Goal: Task Accomplishment & Management: Complete application form

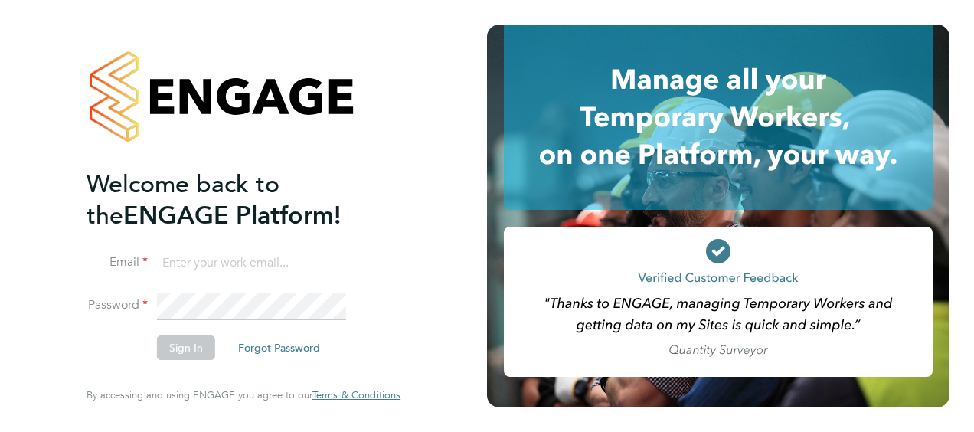
drag, startPoint x: 0, startPoint y: 0, endPoint x: 204, endPoint y: 260, distance: 331.0
click at [204, 260] on input at bounding box center [251, 264] width 189 height 28
click at [174, 339] on button "Sign In" at bounding box center [186, 347] width 58 height 25
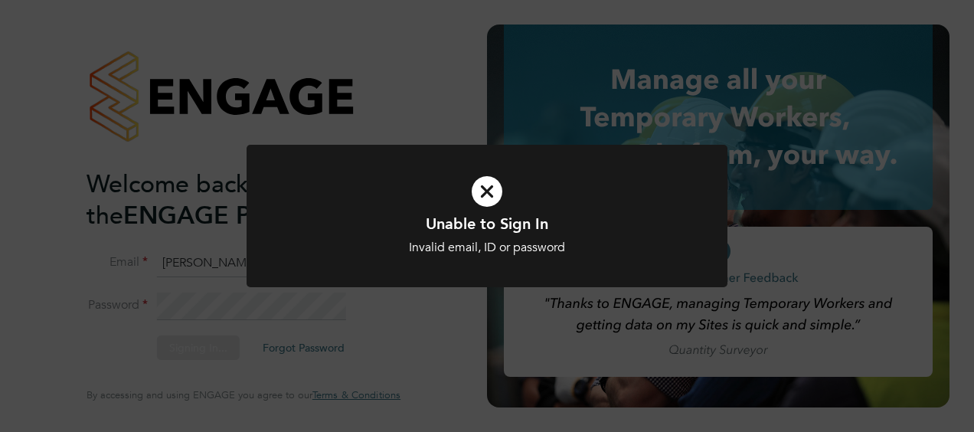
click at [485, 192] on icon at bounding box center [487, 192] width 398 height 60
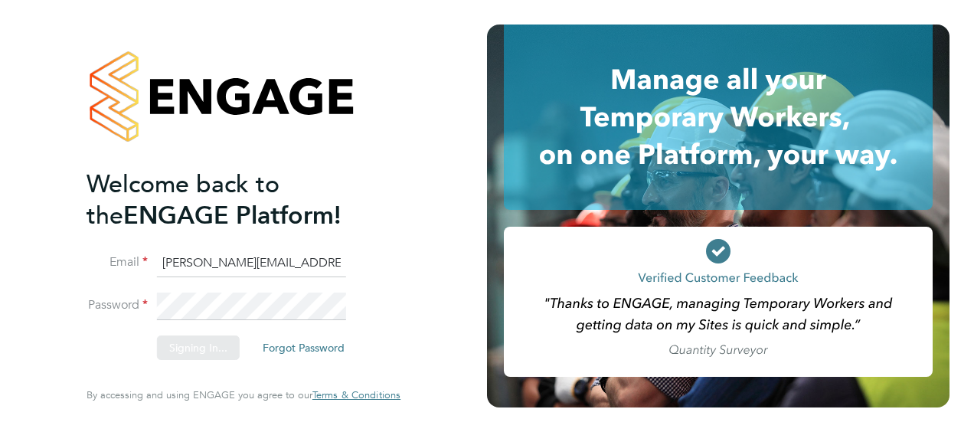
click at [244, 306] on div "Welcome back to the ENGAGE Platform! Email [PERSON_NAME][EMAIL_ADDRESS][DOMAIN_…" at bounding box center [243, 216] width 487 height 432
click at [186, 345] on button "Sign In" at bounding box center [186, 347] width 58 height 25
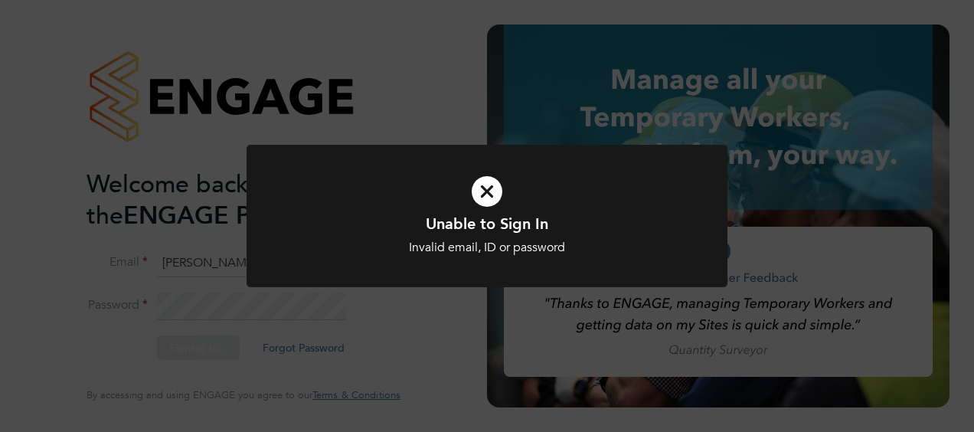
click at [491, 192] on icon at bounding box center [487, 192] width 398 height 60
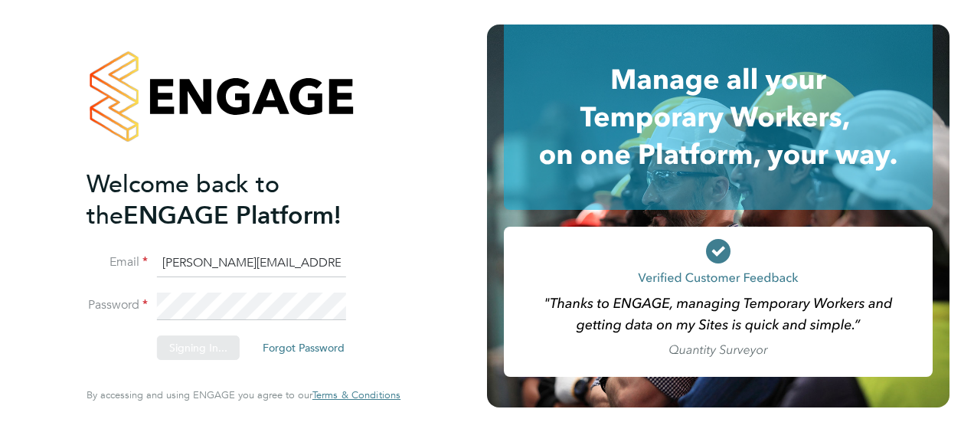
drag, startPoint x: 363, startPoint y: 265, endPoint x: 343, endPoint y: 265, distance: 19.9
click at [361, 266] on div "Sorry, we are having problems connecting to our services." at bounding box center [243, 216] width 487 height 432
click at [329, 259] on div "Welcome back to the ENGAGE Platform! Email [PERSON_NAME][EMAIL_ADDRESS][DOMAIN_…" at bounding box center [243, 216] width 487 height 432
click at [306, 266] on input "[PERSON_NAME][EMAIL_ADDRESS][DOMAIN_NAME]" at bounding box center [251, 264] width 189 height 28
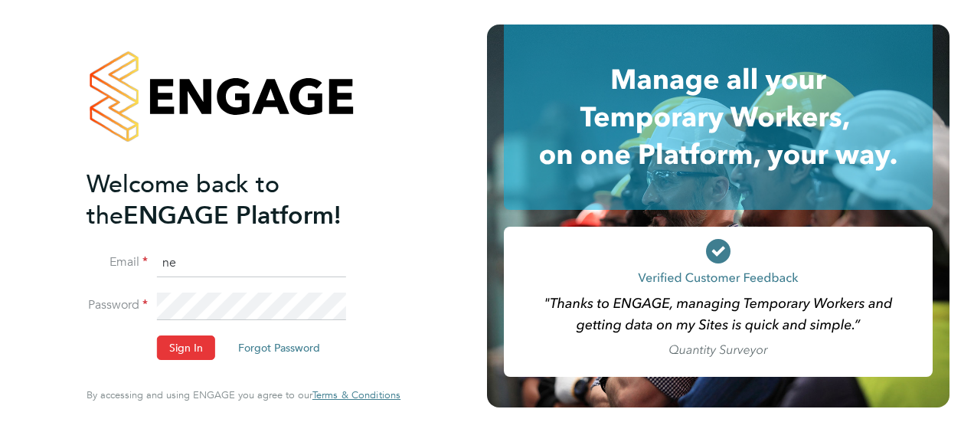
type input "n"
drag, startPoint x: 181, startPoint y: 266, endPoint x: 310, endPoint y: 349, distance: 153.6
click at [310, 349] on button "Forgot Password" at bounding box center [279, 347] width 106 height 25
click at [192, 268] on input at bounding box center [251, 264] width 189 height 28
click at [338, 265] on input "neil.warrnington@apleona.com" at bounding box center [251, 264] width 189 height 28
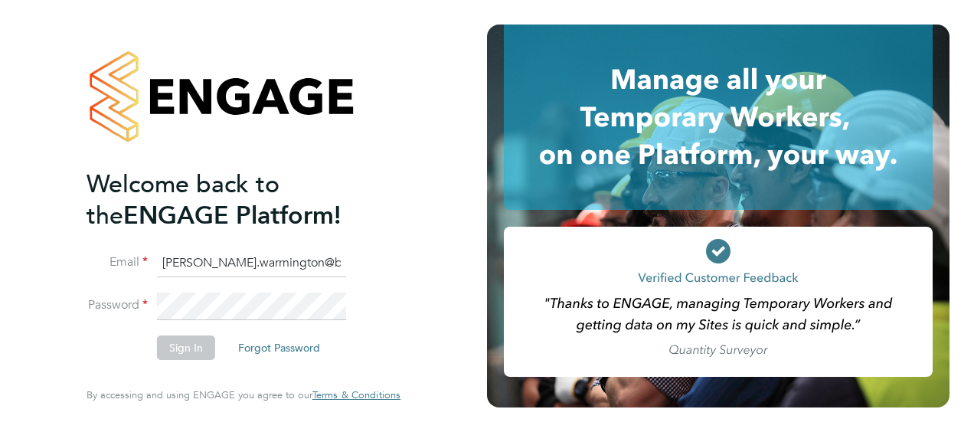
click at [300, 269] on input "neil.warrnington@bm" at bounding box center [251, 264] width 189 height 28
type input "Neil.warrington@bms.com"
click at [180, 349] on button "Sign In" at bounding box center [186, 347] width 58 height 25
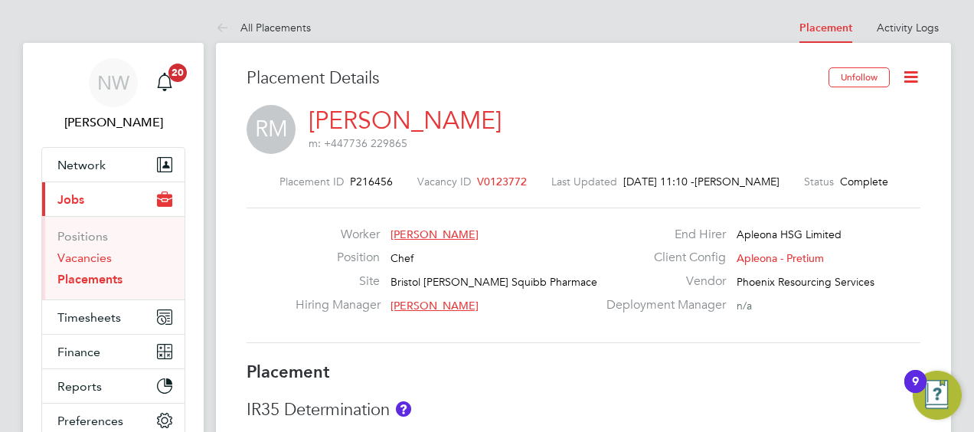
click at [95, 253] on link "Vacancies" at bounding box center [84, 257] width 54 height 15
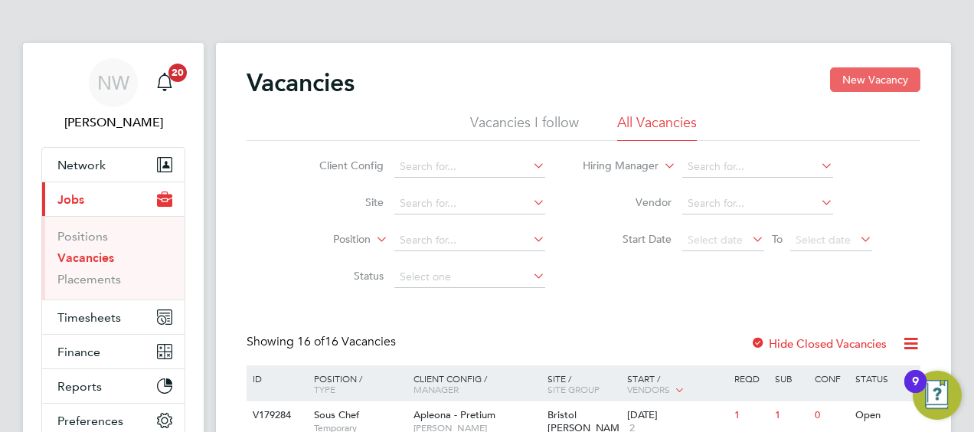
click at [876, 74] on button "New Vacancy" at bounding box center [875, 79] width 90 height 25
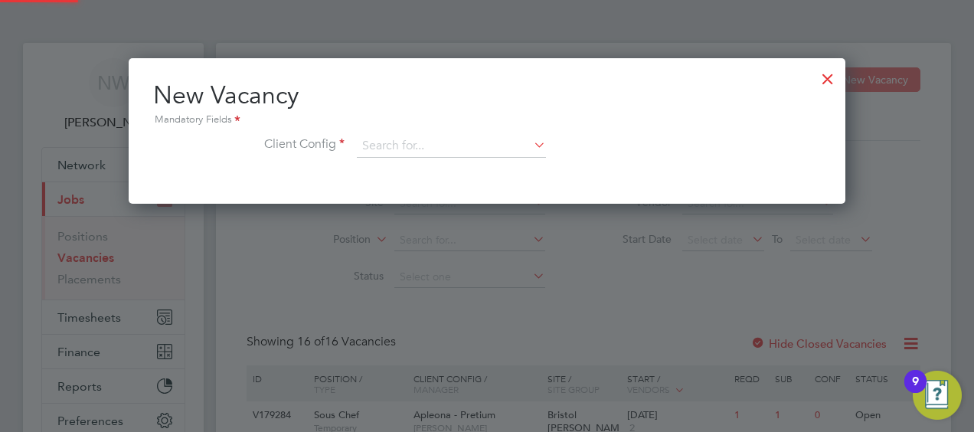
scroll to position [8, 8]
click at [438, 133] on div "New Vacancy Mandatory Fields Client Config" at bounding box center [487, 126] width 668 height 93
click at [436, 138] on input at bounding box center [451, 146] width 189 height 23
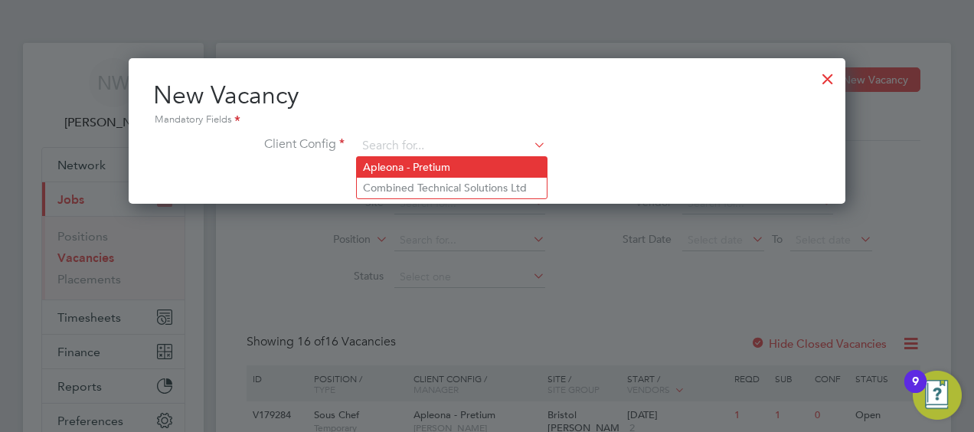
click at [426, 169] on li "Apleona - Pretium" at bounding box center [452, 167] width 190 height 21
type input "Apleona - Pretium"
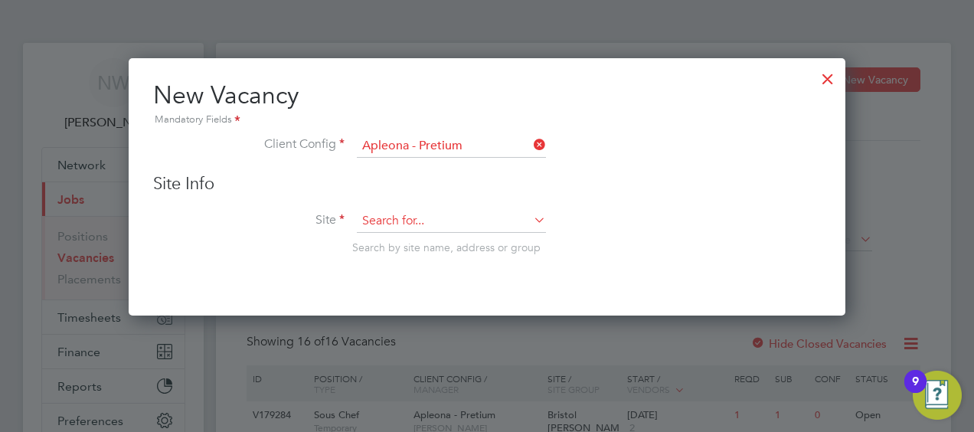
click at [420, 217] on input at bounding box center [451, 221] width 189 height 23
type input "b"
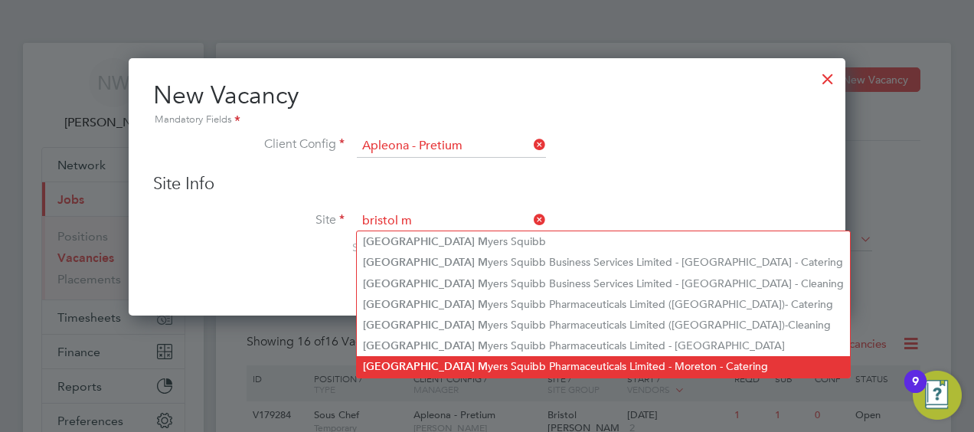
click at [515, 366] on li "Bristol M yers Squibb Pharmaceuticals Limited - Moreton - Catering" at bounding box center [603, 366] width 493 height 21
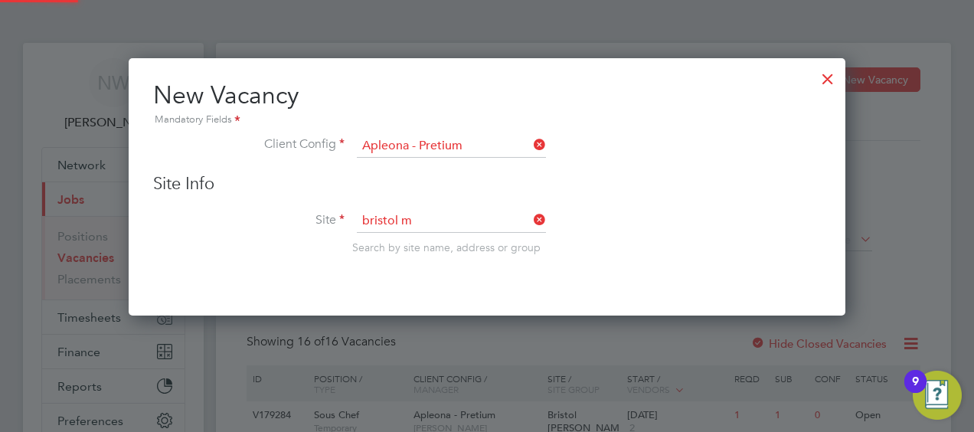
type input "Bristol Myers Squibb Pharmaceuticals Limited - Moreton - Catering"
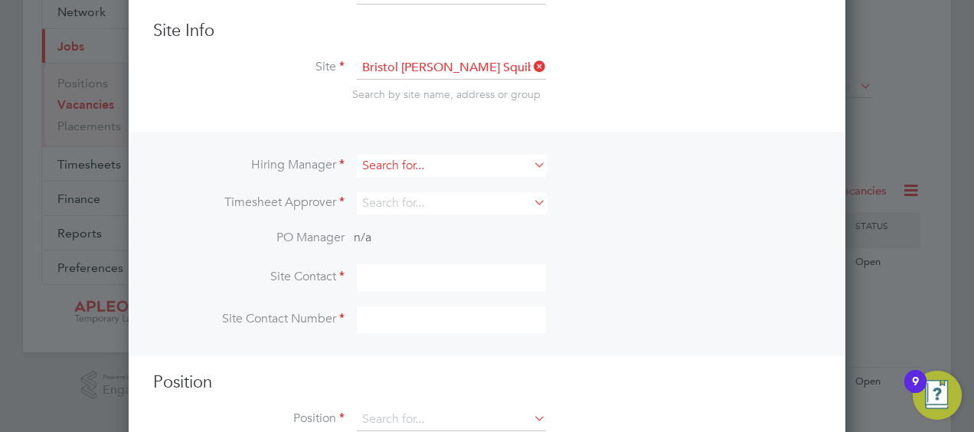
click at [400, 163] on input at bounding box center [451, 166] width 189 height 22
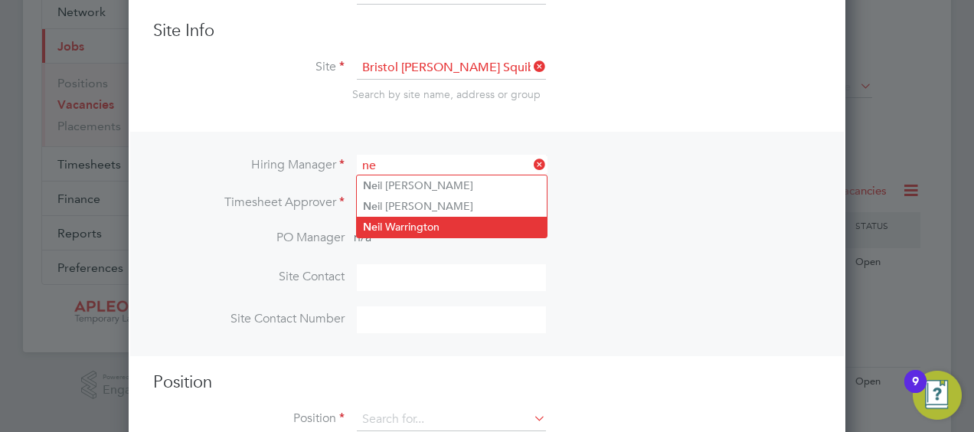
click at [402, 224] on li "Ne il Warrington" at bounding box center [452, 227] width 190 height 21
type input "Neil Warrington"
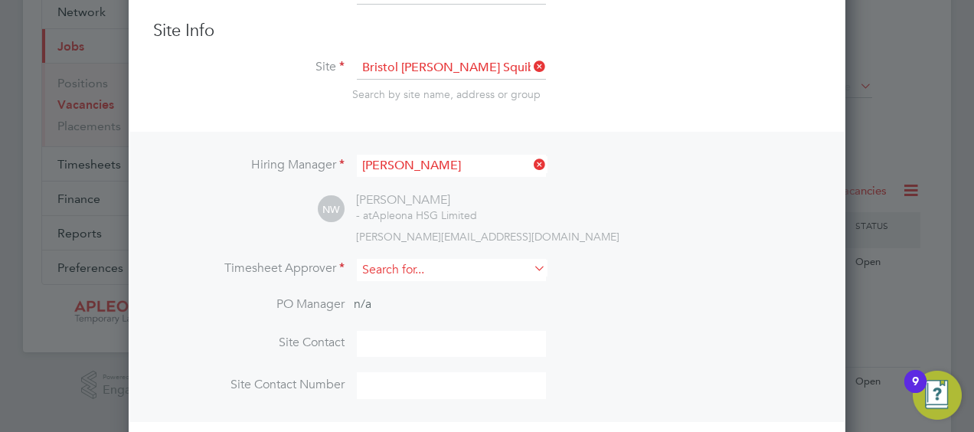
click at [391, 270] on input at bounding box center [451, 270] width 189 height 22
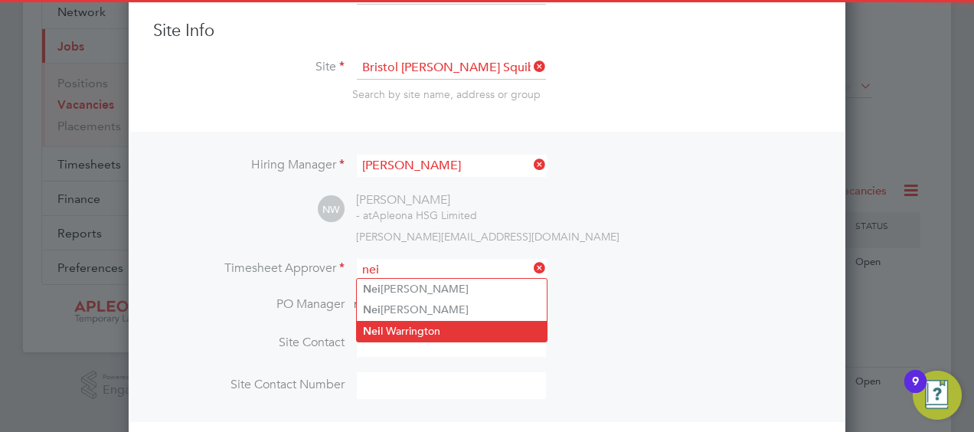
click at [406, 322] on li "Nei l Warrington" at bounding box center [452, 331] width 190 height 21
type input "Neil Warrington"
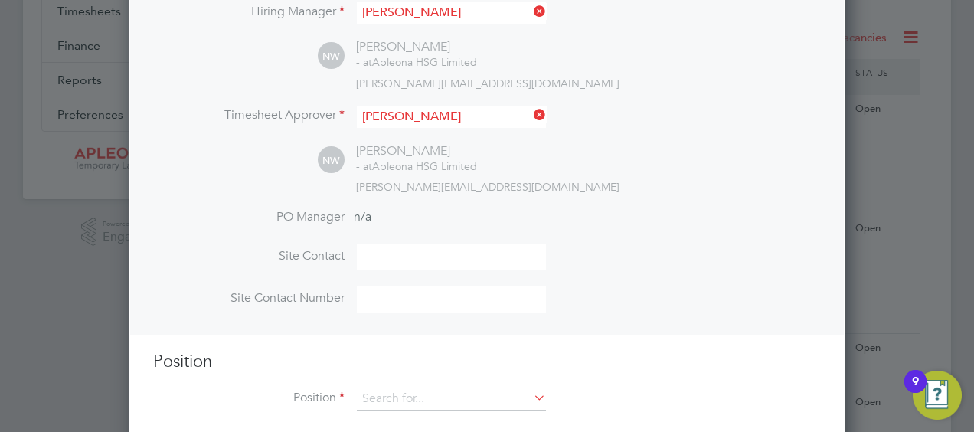
click at [379, 256] on input at bounding box center [451, 256] width 189 height 27
type input "Neil Warrington"
type input "1515521750"
type input "General Assistant"
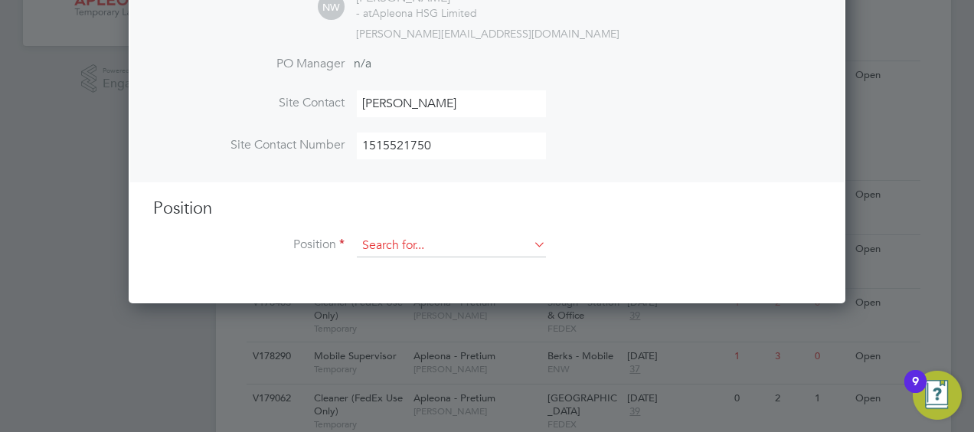
click at [383, 240] on input at bounding box center [451, 245] width 189 height 23
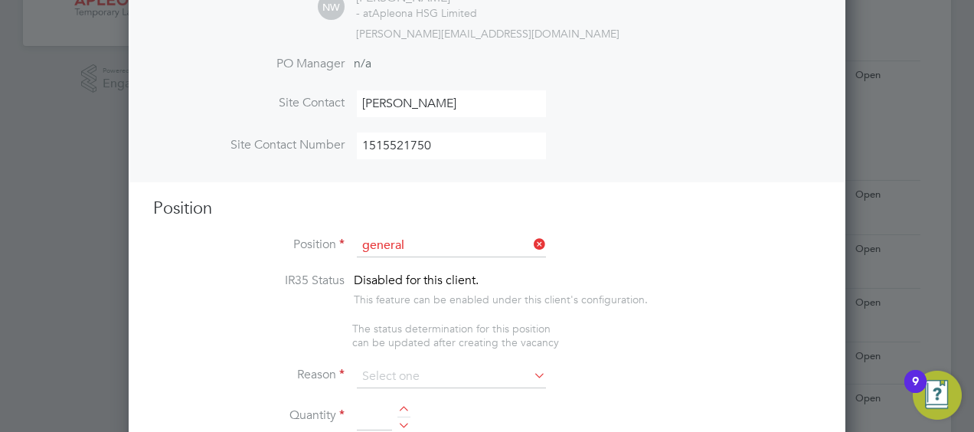
click at [408, 266] on li "General Assistant" at bounding box center [452, 265] width 190 height 21
type input "General Assistant"
type textarea "Must be a good communicator and physically fit Must have own PPE Good reading a…"
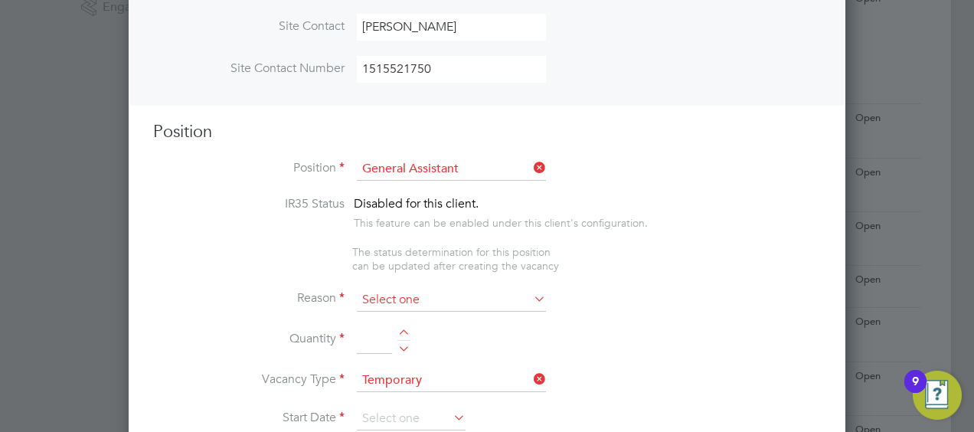
click at [417, 289] on input at bounding box center [451, 300] width 189 height 23
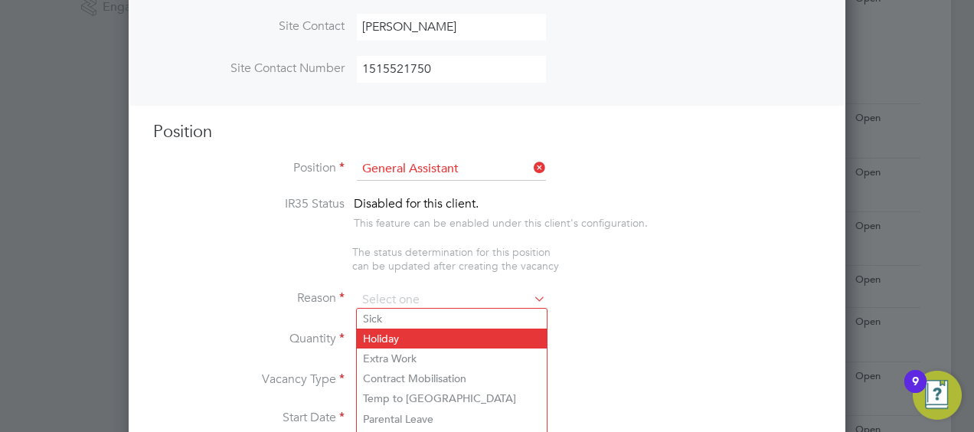
click at [398, 334] on li "Holiday" at bounding box center [452, 338] width 190 height 20
type input "Holiday"
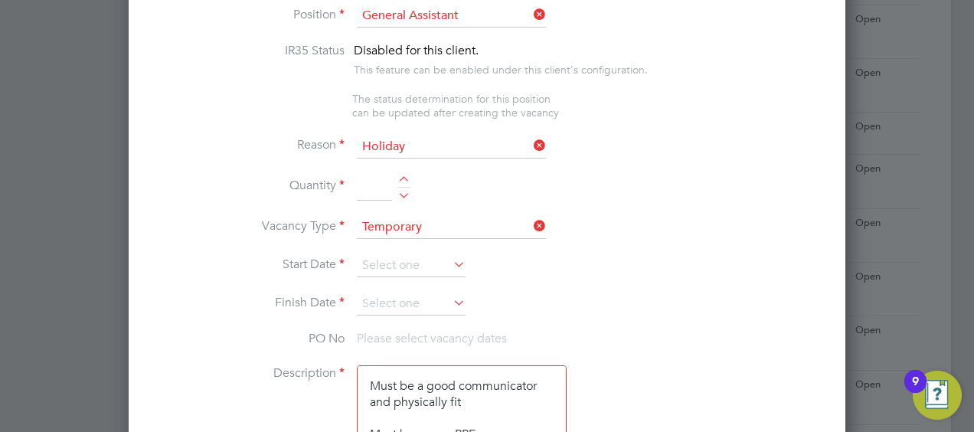
click at [372, 185] on input at bounding box center [374, 188] width 35 height 28
type input "1"
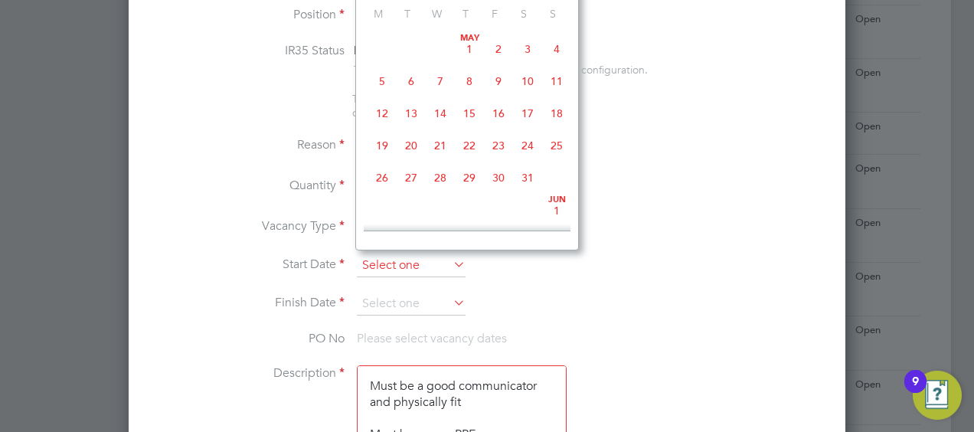
click at [393, 254] on input at bounding box center [411, 265] width 109 height 23
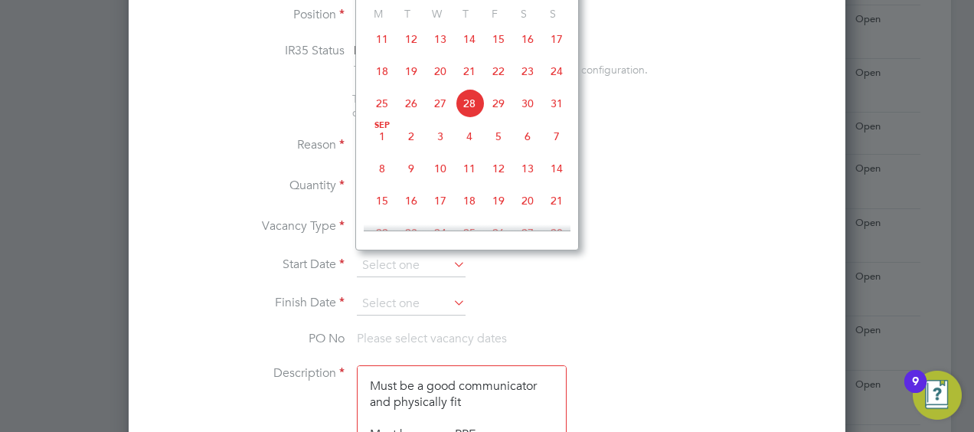
click at [385, 142] on span "Sep 1" at bounding box center [382, 136] width 29 height 29
type input "01 Sep 2025"
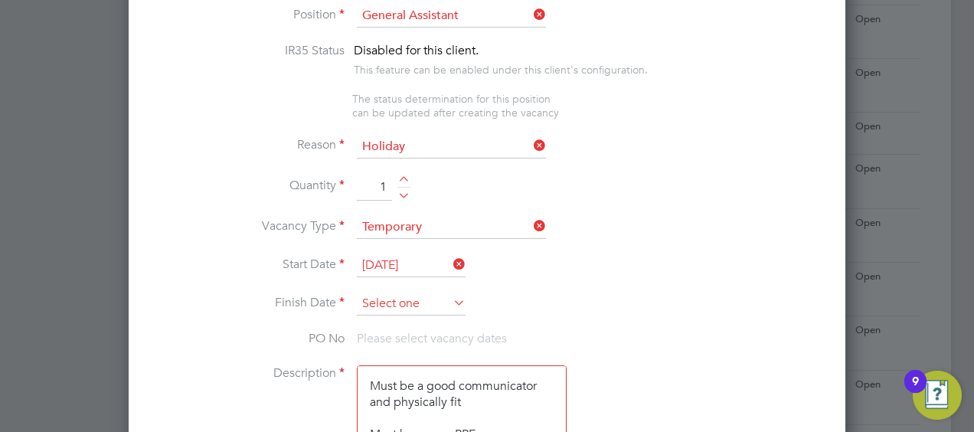
click at [387, 297] on input at bounding box center [411, 303] width 109 height 23
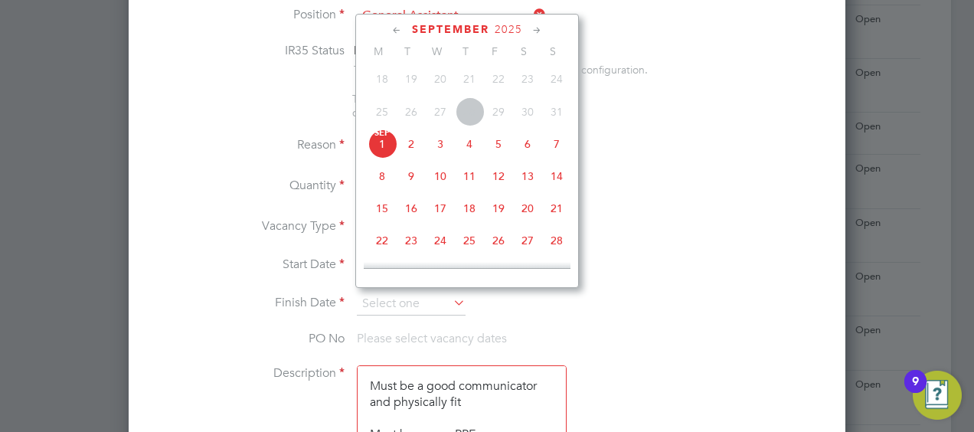
click at [492, 149] on span "5" at bounding box center [498, 143] width 29 height 29
type input "05 Sep 2025"
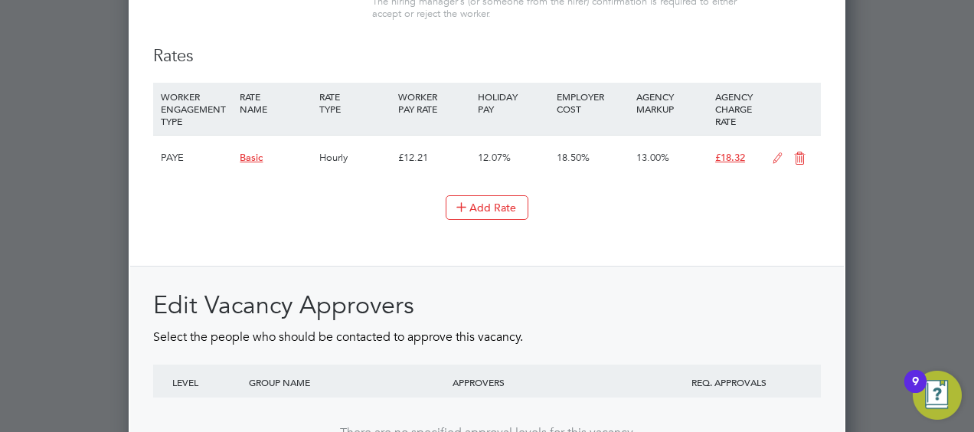
scroll to position [1925, 0]
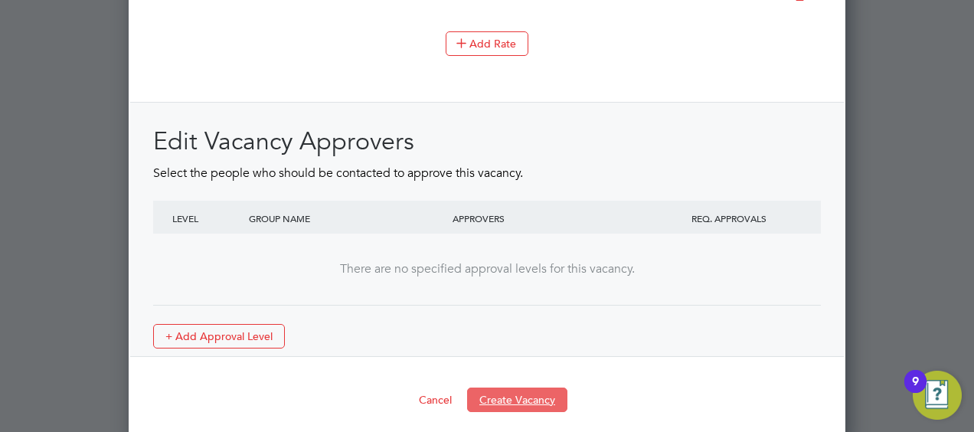
click at [498, 389] on button "Create Vacancy" at bounding box center [517, 399] width 100 height 25
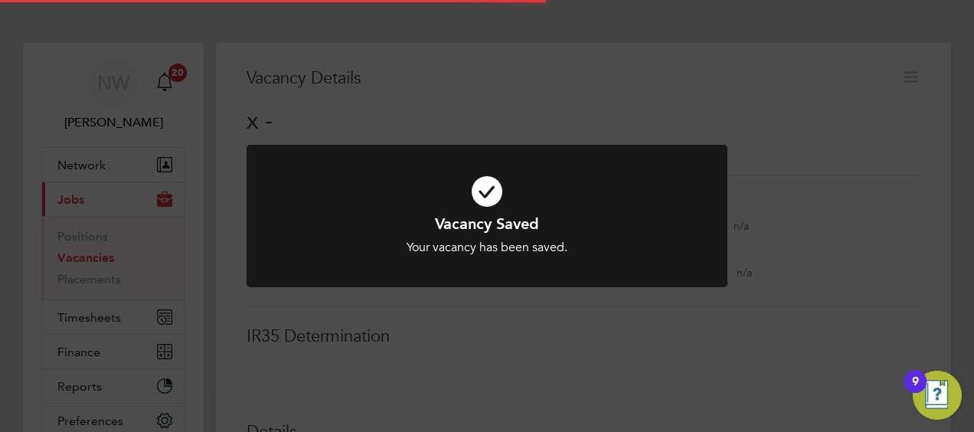
scroll to position [326, 0]
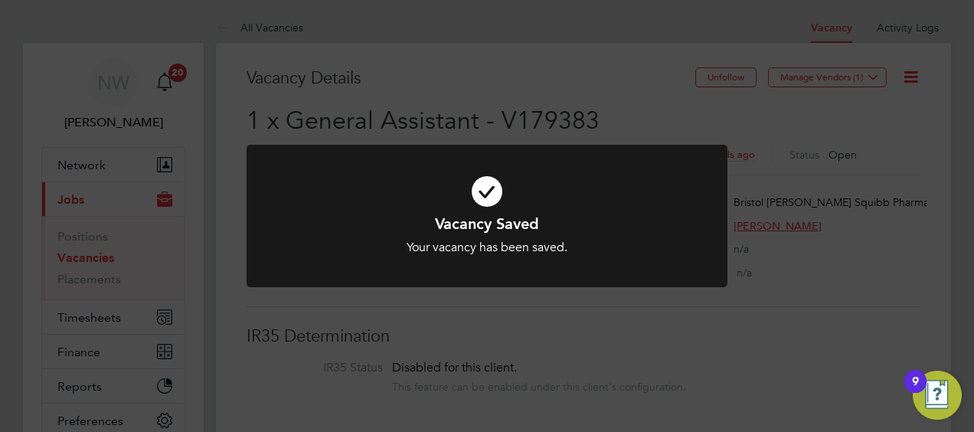
click at [757, 149] on div "Vacancy Saved Your vacancy has been saved. Cancel Okay" at bounding box center [487, 216] width 974 height 432
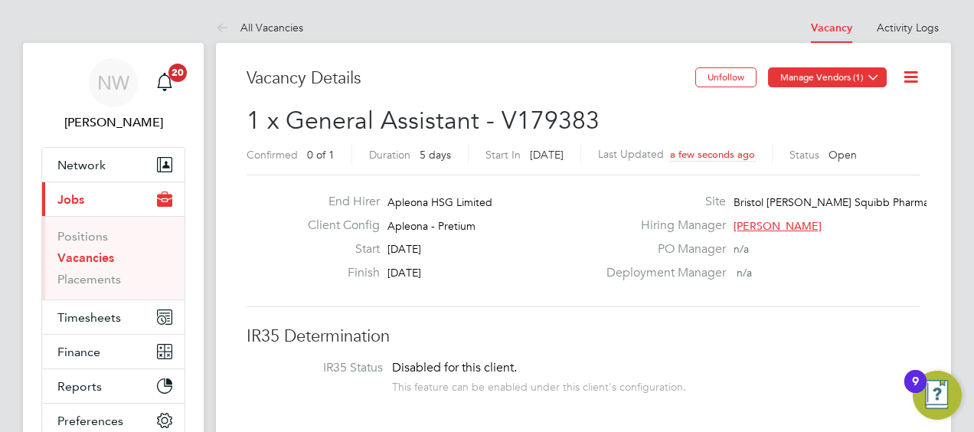
click at [879, 74] on icon at bounding box center [873, 76] width 11 height 11
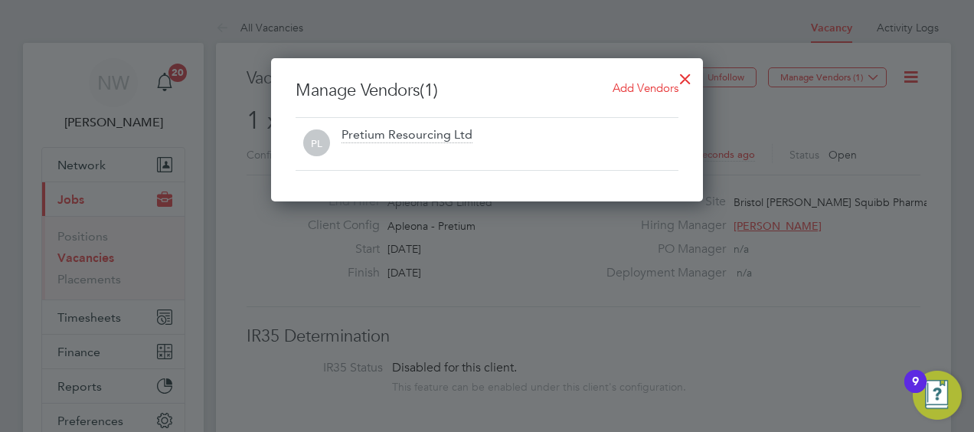
click at [662, 90] on span "Add Vendors" at bounding box center [646, 87] width 66 height 15
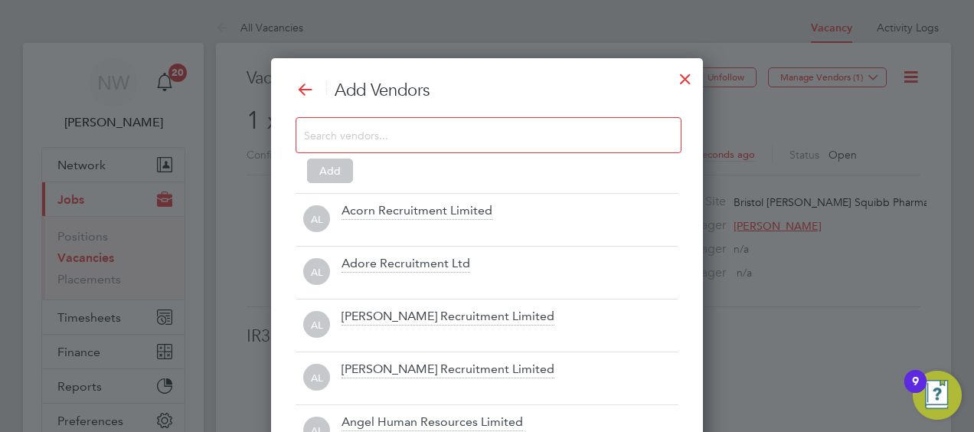
click at [342, 131] on input at bounding box center [476, 135] width 345 height 20
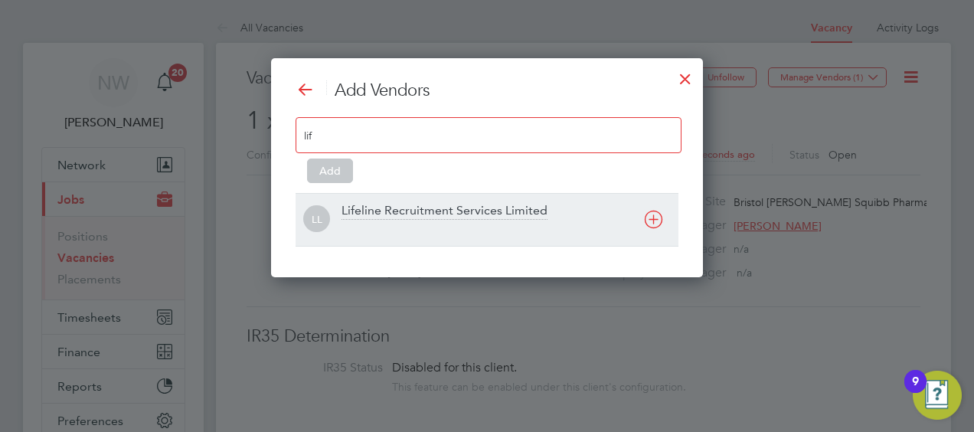
type input "lif"
click at [400, 210] on div "Lifeline Recruitment Services Limited" at bounding box center [445, 211] width 206 height 17
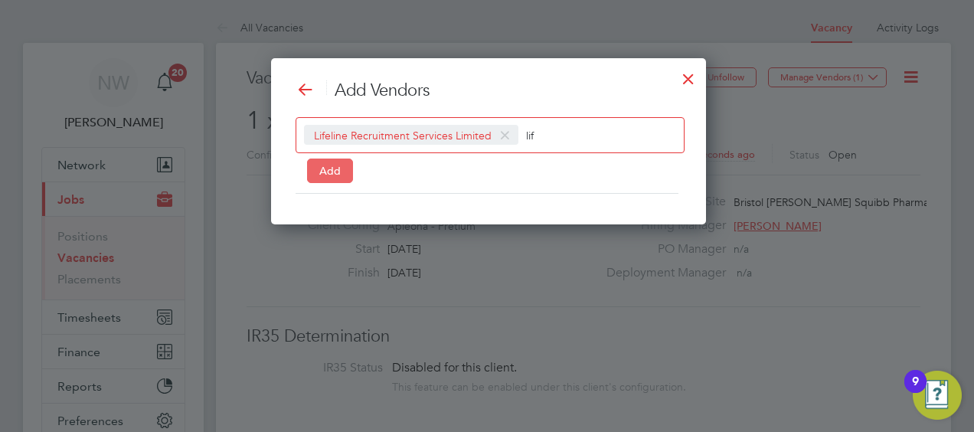
click at [315, 165] on button "Add" at bounding box center [330, 171] width 46 height 25
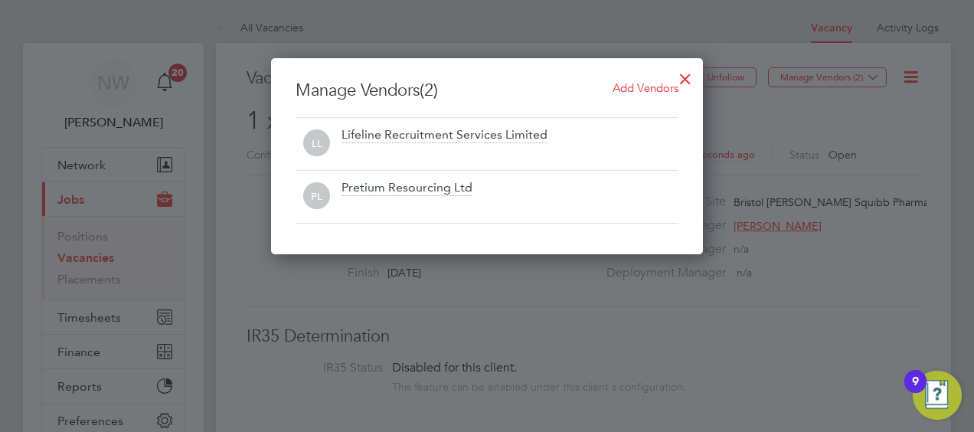
click at [689, 72] on div at bounding box center [686, 75] width 28 height 28
